Goal: Check status: Check status

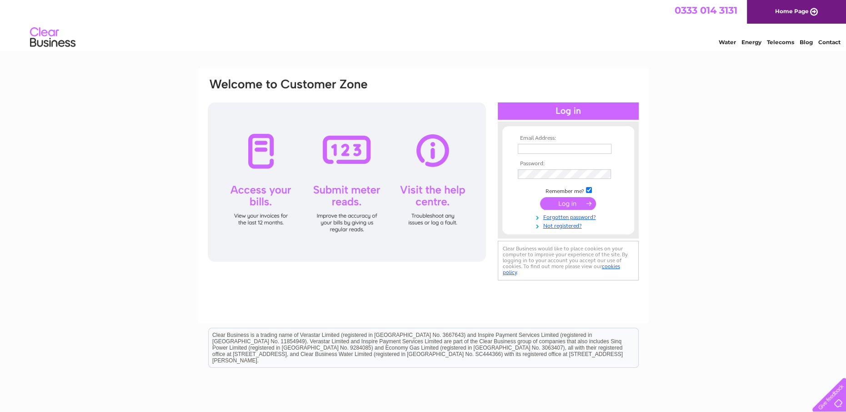
type input "[EMAIL_ADDRESS][DOMAIN_NAME]"
click at [555, 200] on input "submit" at bounding box center [568, 203] width 56 height 13
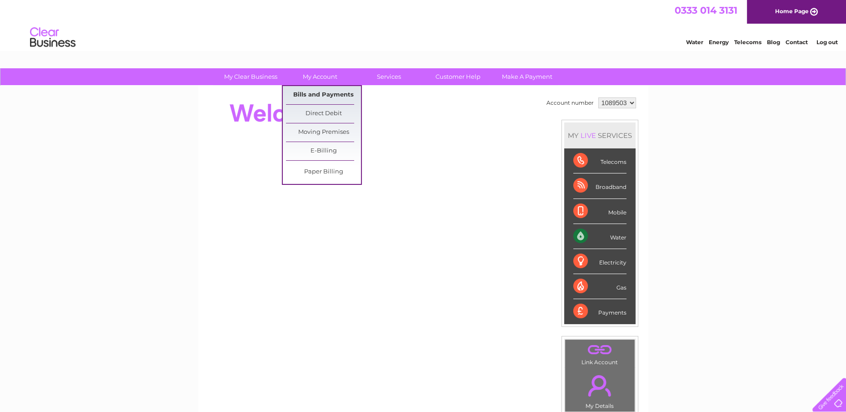
click at [315, 92] on link "Bills and Payments" at bounding box center [323, 95] width 75 height 18
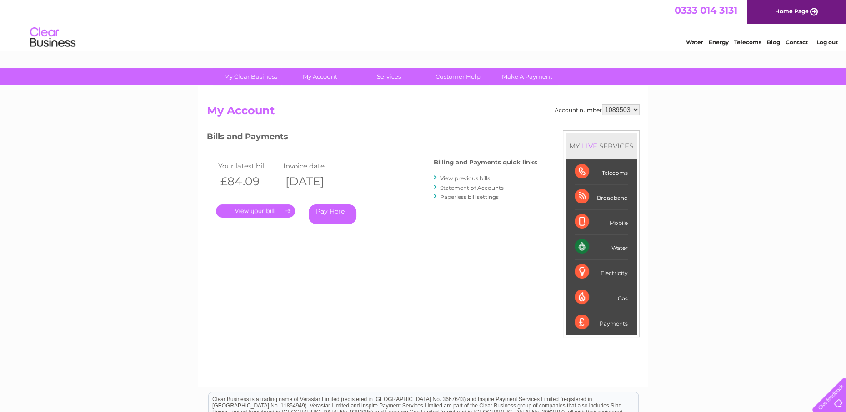
click at [635, 107] on select "1089503 1089507" at bounding box center [621, 109] width 38 height 11
select select "1089507"
click at [602, 104] on select "1089503 1089507" at bounding box center [621, 109] width 38 height 11
click at [255, 211] on link "." at bounding box center [255, 210] width 79 height 13
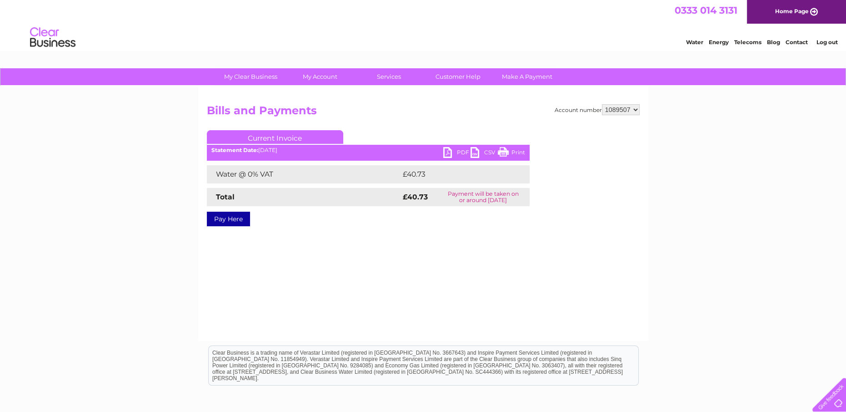
click at [451, 151] on link "PDF" at bounding box center [456, 153] width 27 height 13
